Goal: Connect with others: Connect with others

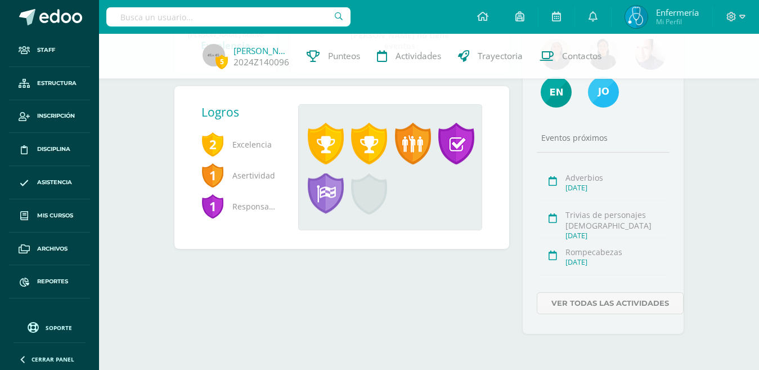
scroll to position [266, 0]
click at [262, 47] on link "[PERSON_NAME]" at bounding box center [262, 50] width 56 height 11
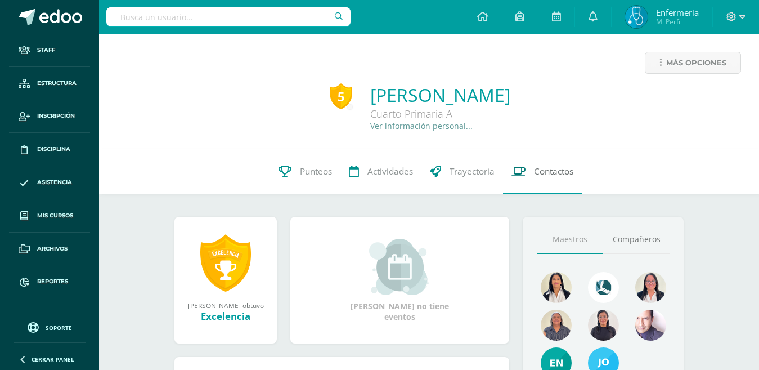
click at [543, 169] on span "Contactos" at bounding box center [553, 171] width 39 height 12
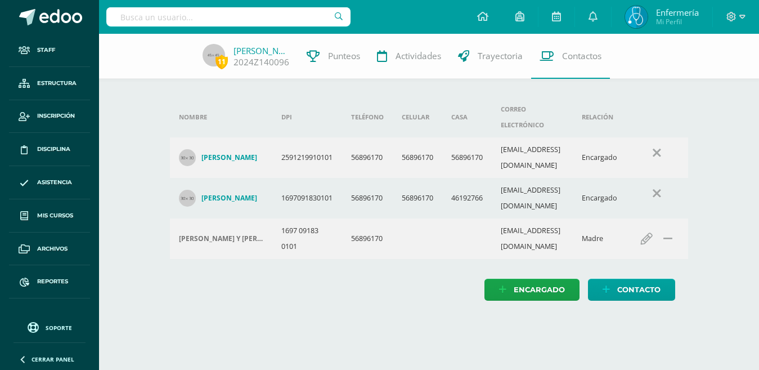
click at [357, 293] on html "Staff Estructura Inscripción Disciplina Asistencia Mis cursos Archivos Reportes…" at bounding box center [379, 161] width 759 height 323
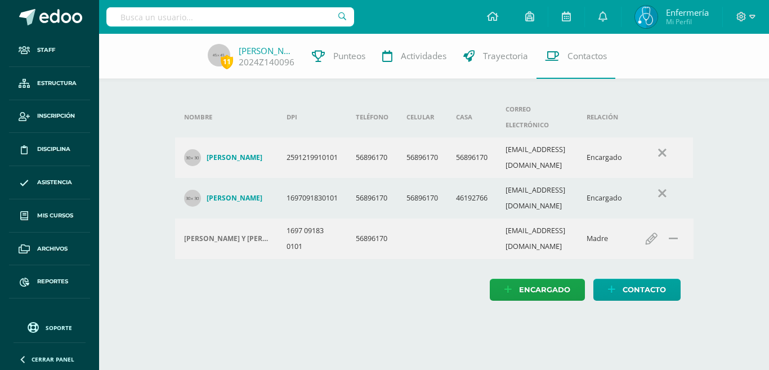
click at [158, 16] on input "text" at bounding box center [230, 16] width 248 height 19
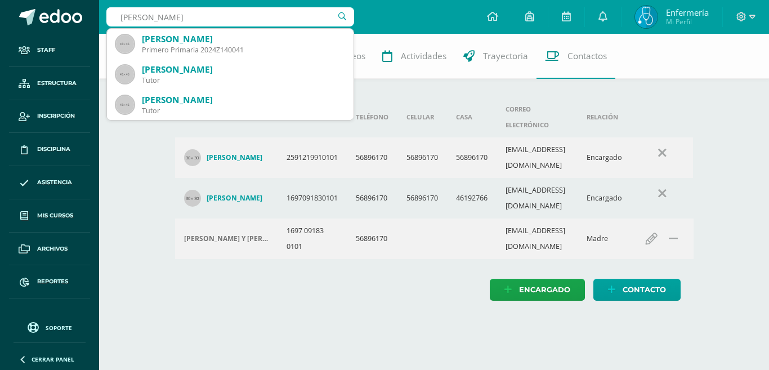
type input "Billy"
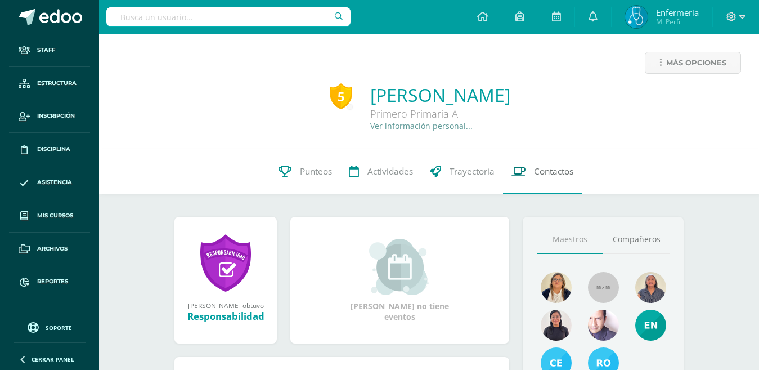
click at [533, 162] on link "Contactos" at bounding box center [542, 171] width 79 height 45
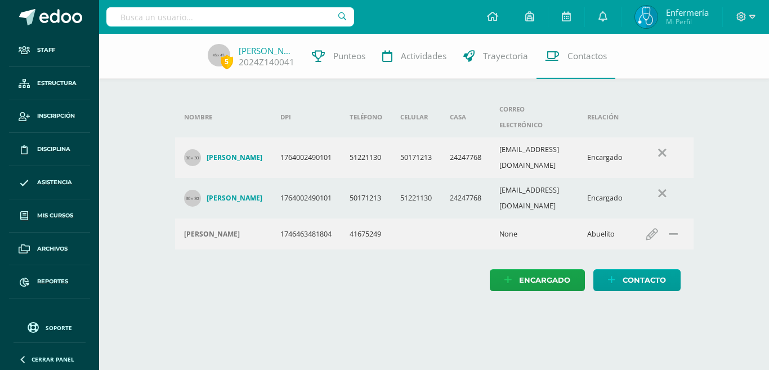
click at [237, 313] on html "Staff Estructura Inscripción Disciplina Asistencia Mis cursos Archivos Reportes…" at bounding box center [384, 156] width 769 height 313
click at [291, 50] on link "[PERSON_NAME]" at bounding box center [267, 50] width 56 height 11
